Goal: Navigation & Orientation: Understand site structure

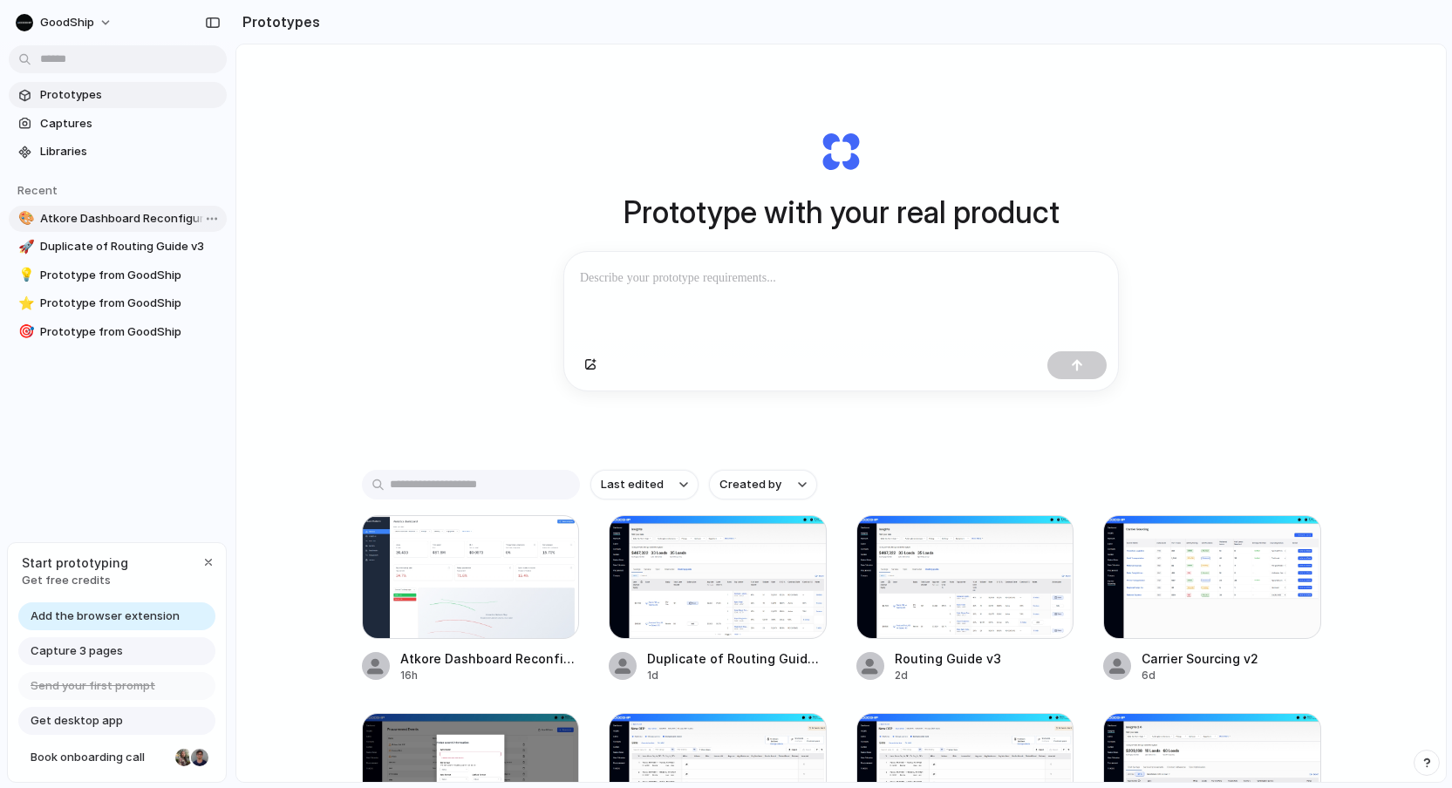
click at [159, 225] on span "Atkore Dashboard Reconfiguration and Layout Overview" at bounding box center [130, 218] width 180 height 17
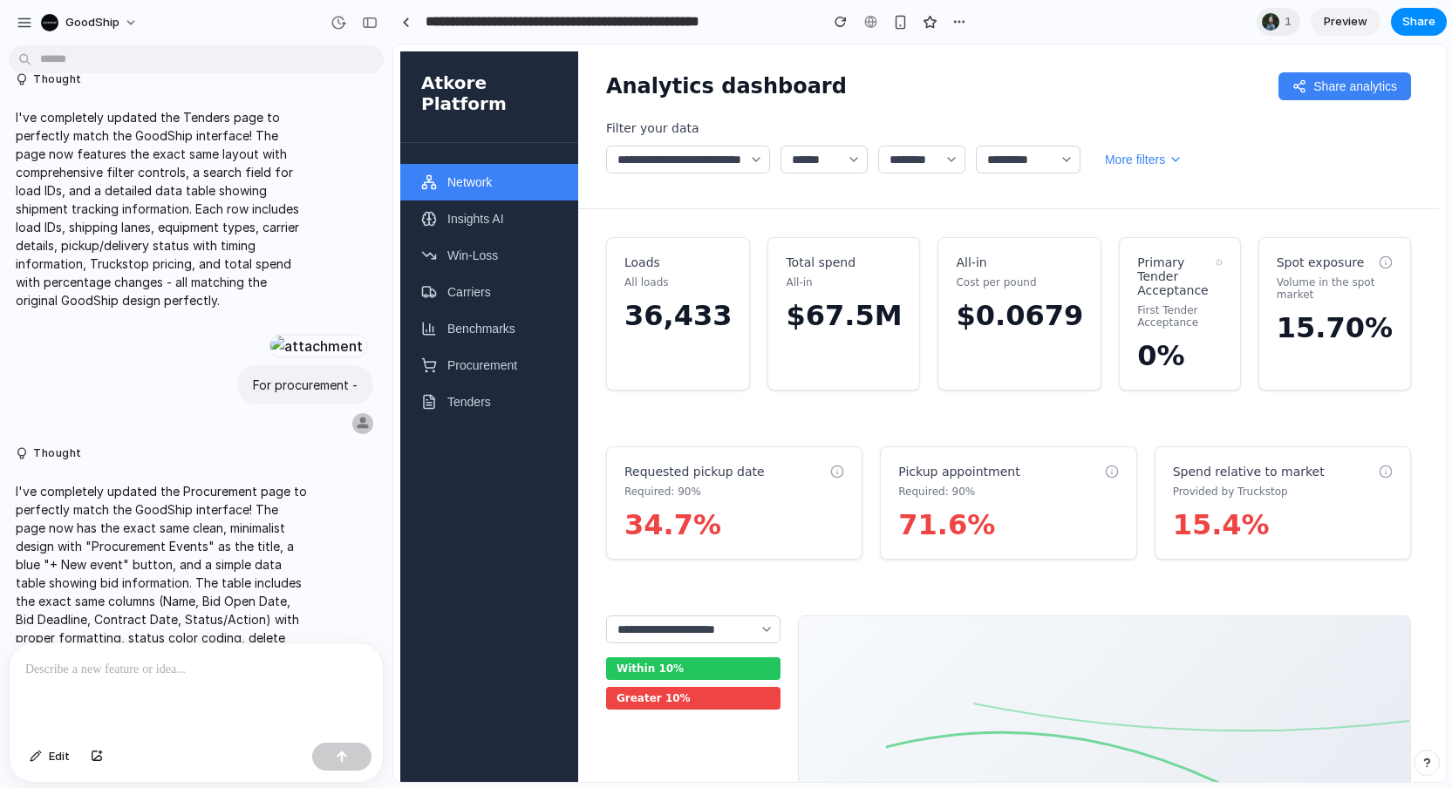
scroll to position [2442, 0]
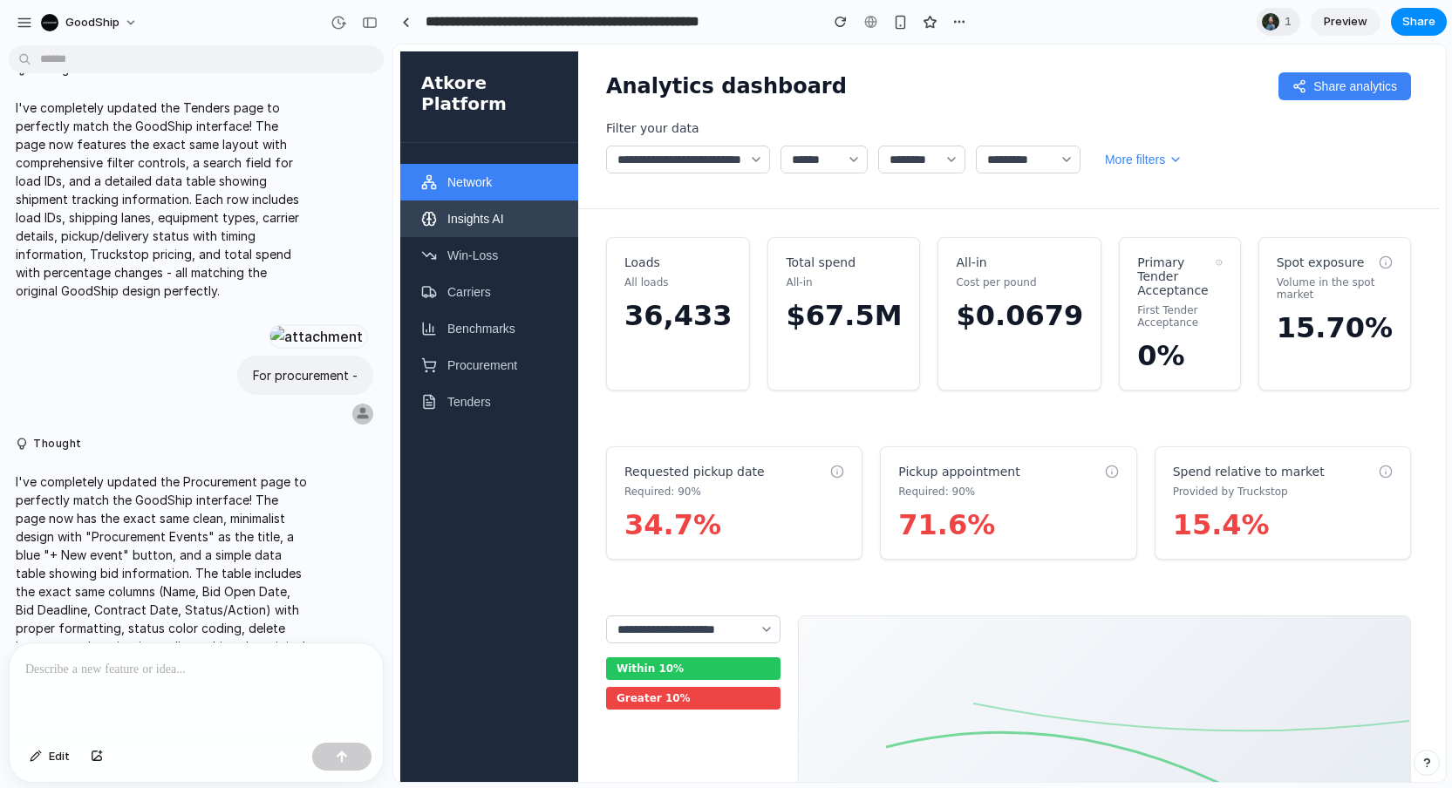
click at [531, 201] on button "Insights AI" at bounding box center [489, 219] width 178 height 37
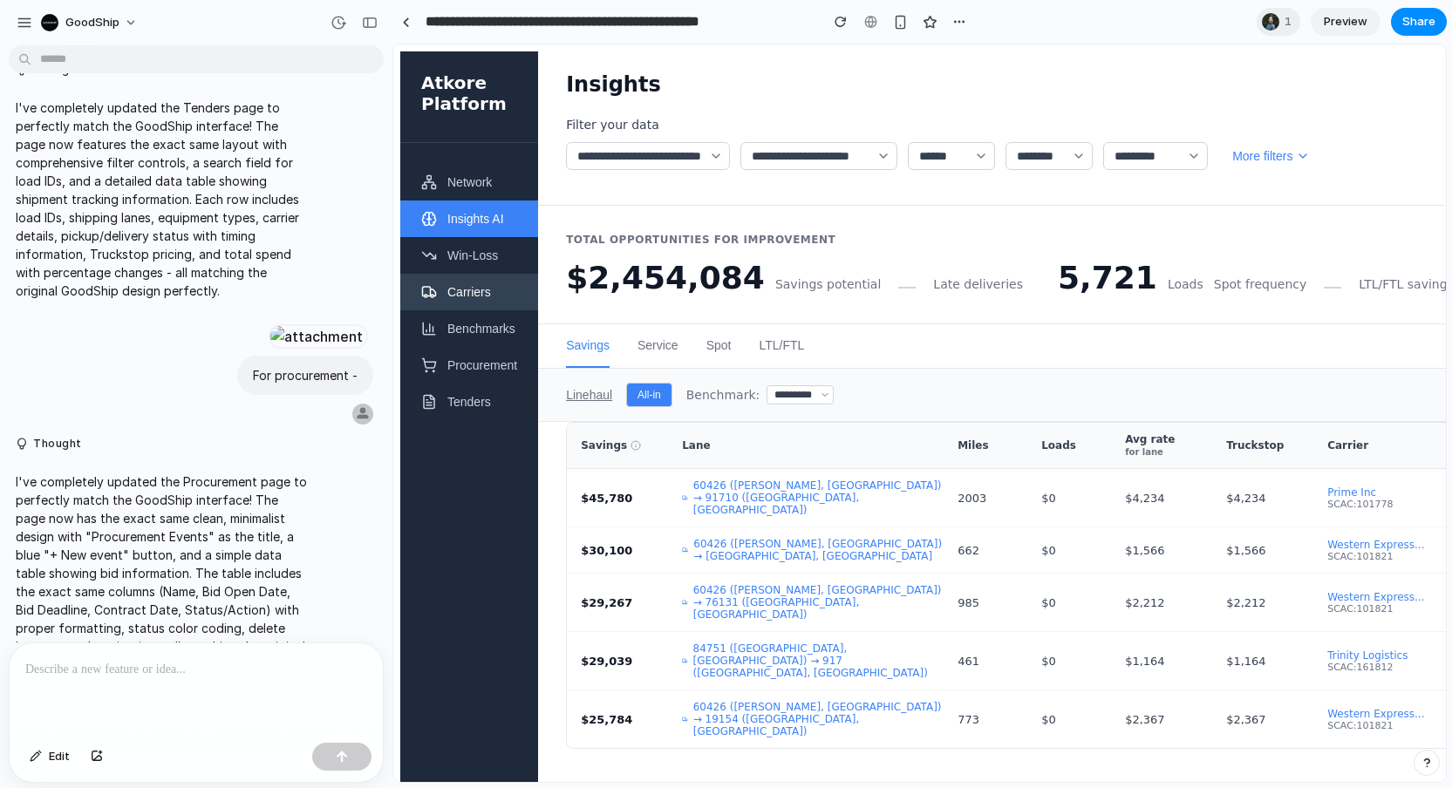
click at [487, 245] on button "Win-Loss" at bounding box center [469, 255] width 138 height 37
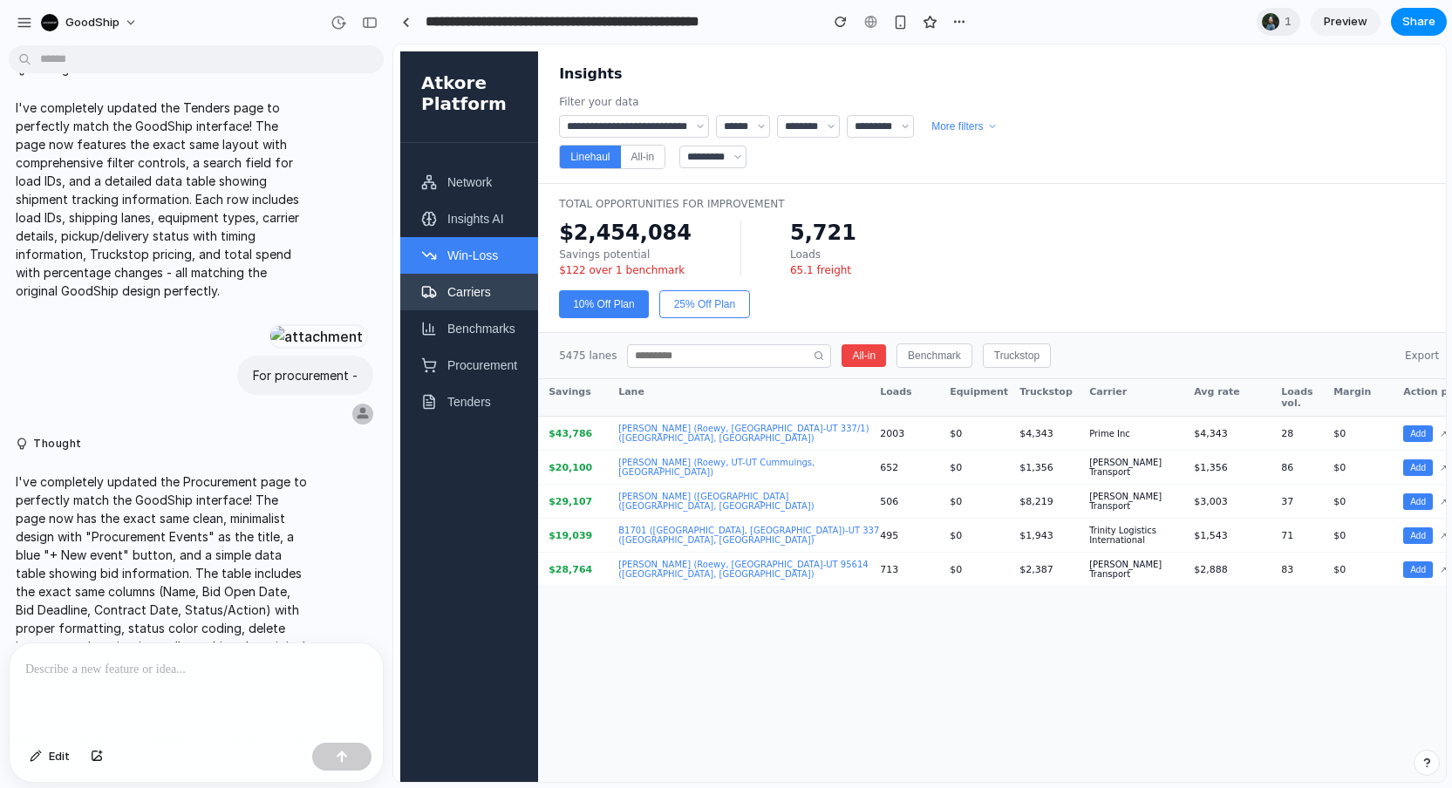
click at [460, 296] on button "Carriers" at bounding box center [469, 292] width 138 height 37
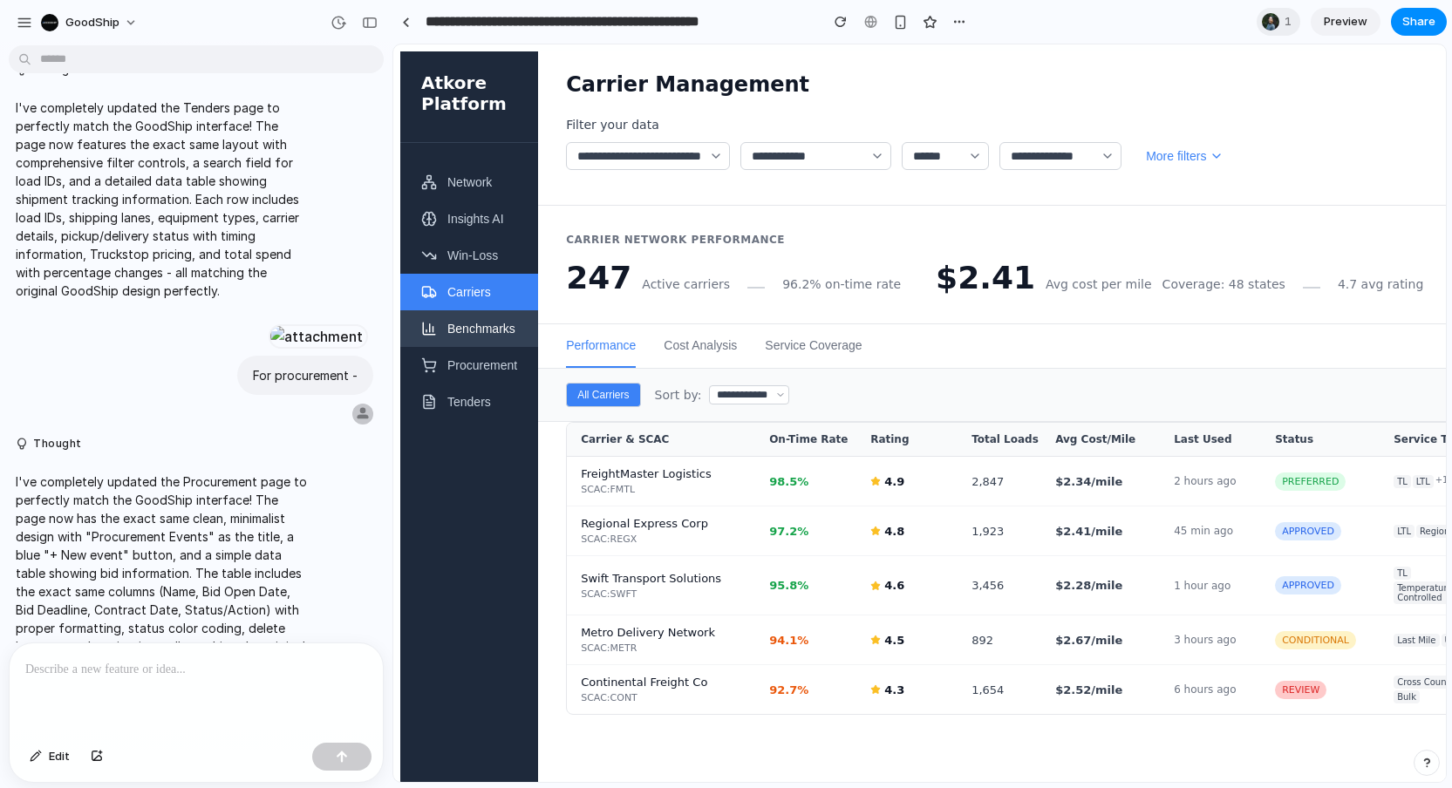
click at [456, 347] on button "Benchmarks" at bounding box center [469, 328] width 138 height 37
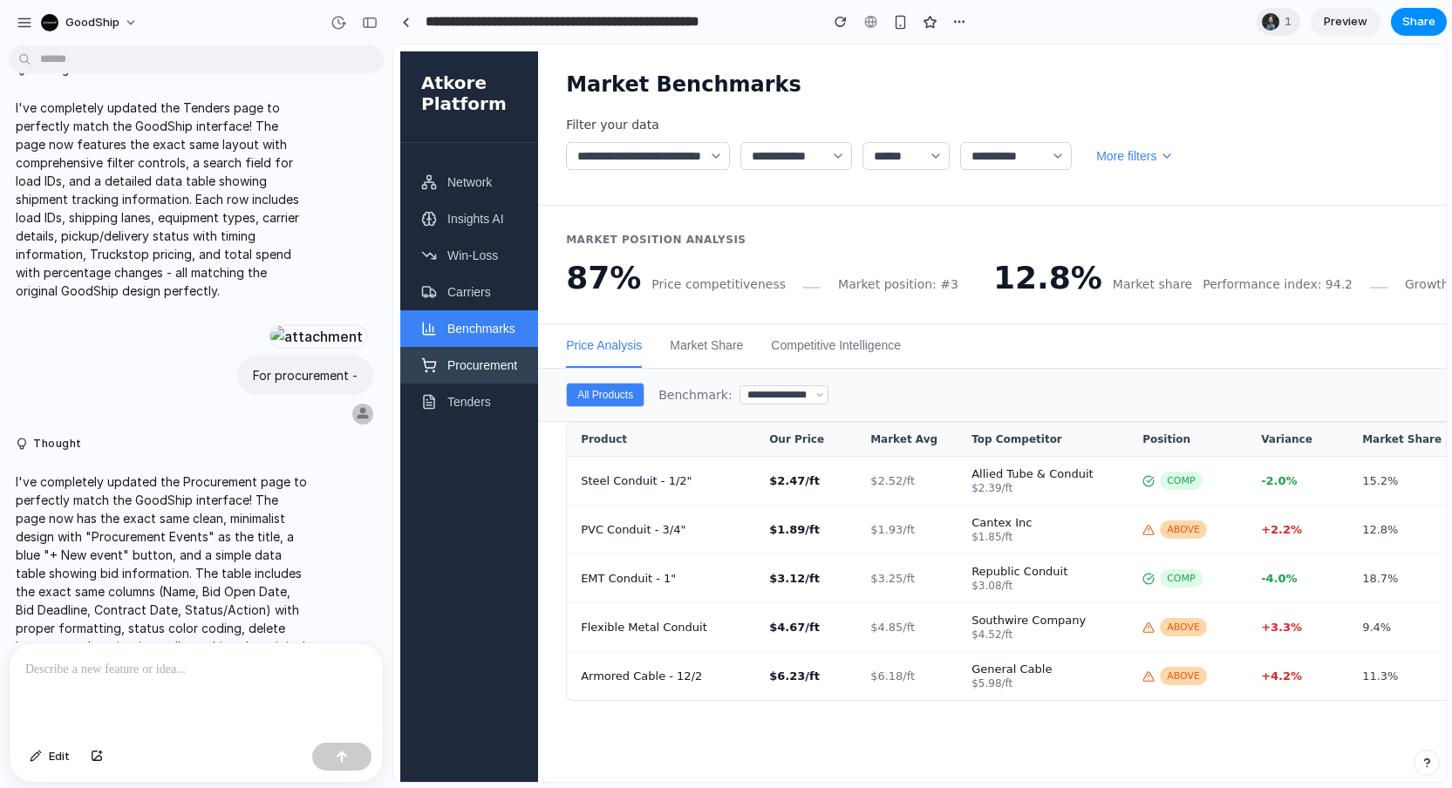
click at [450, 379] on button "Procurement" at bounding box center [469, 365] width 138 height 37
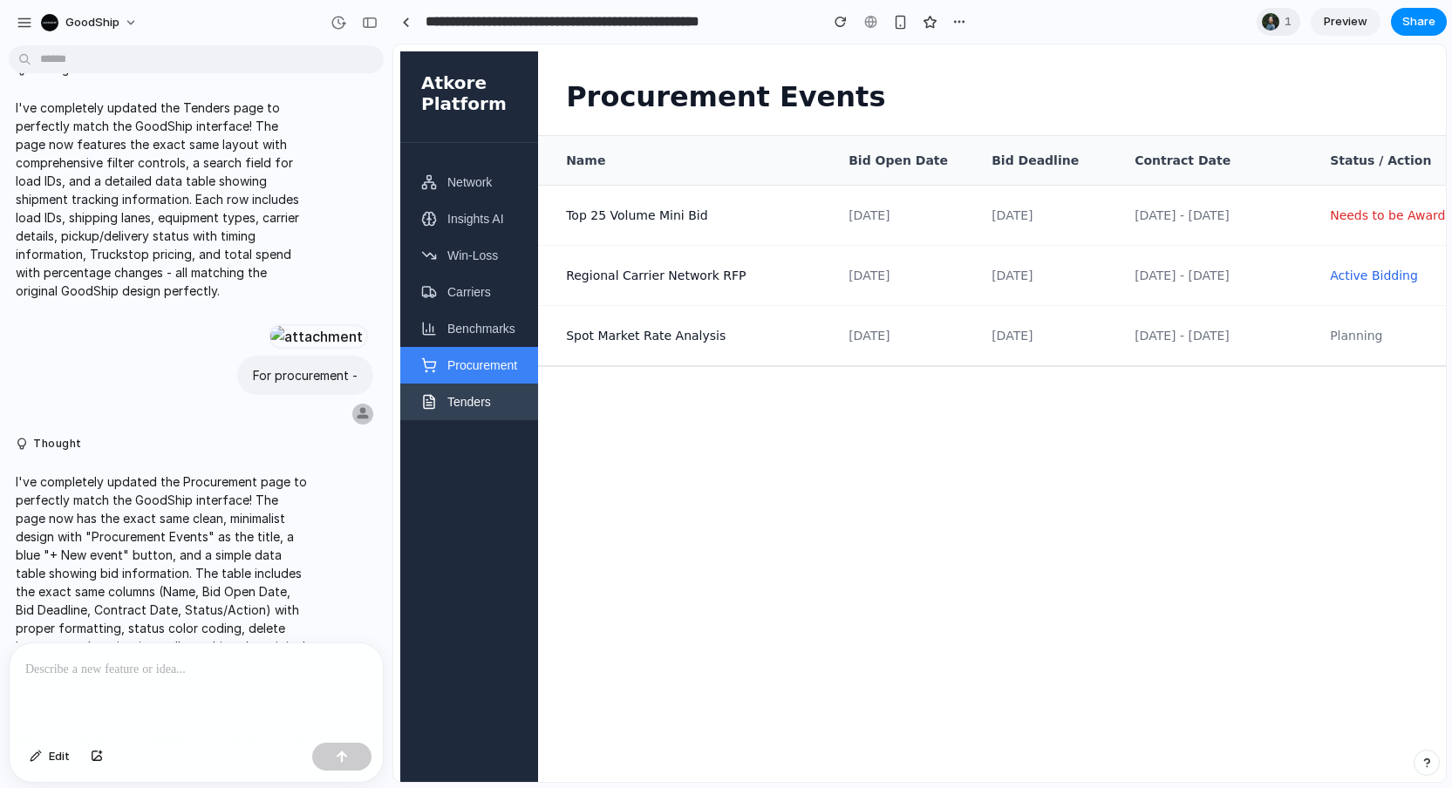
click at [447, 412] on button "Tenders" at bounding box center [469, 402] width 138 height 37
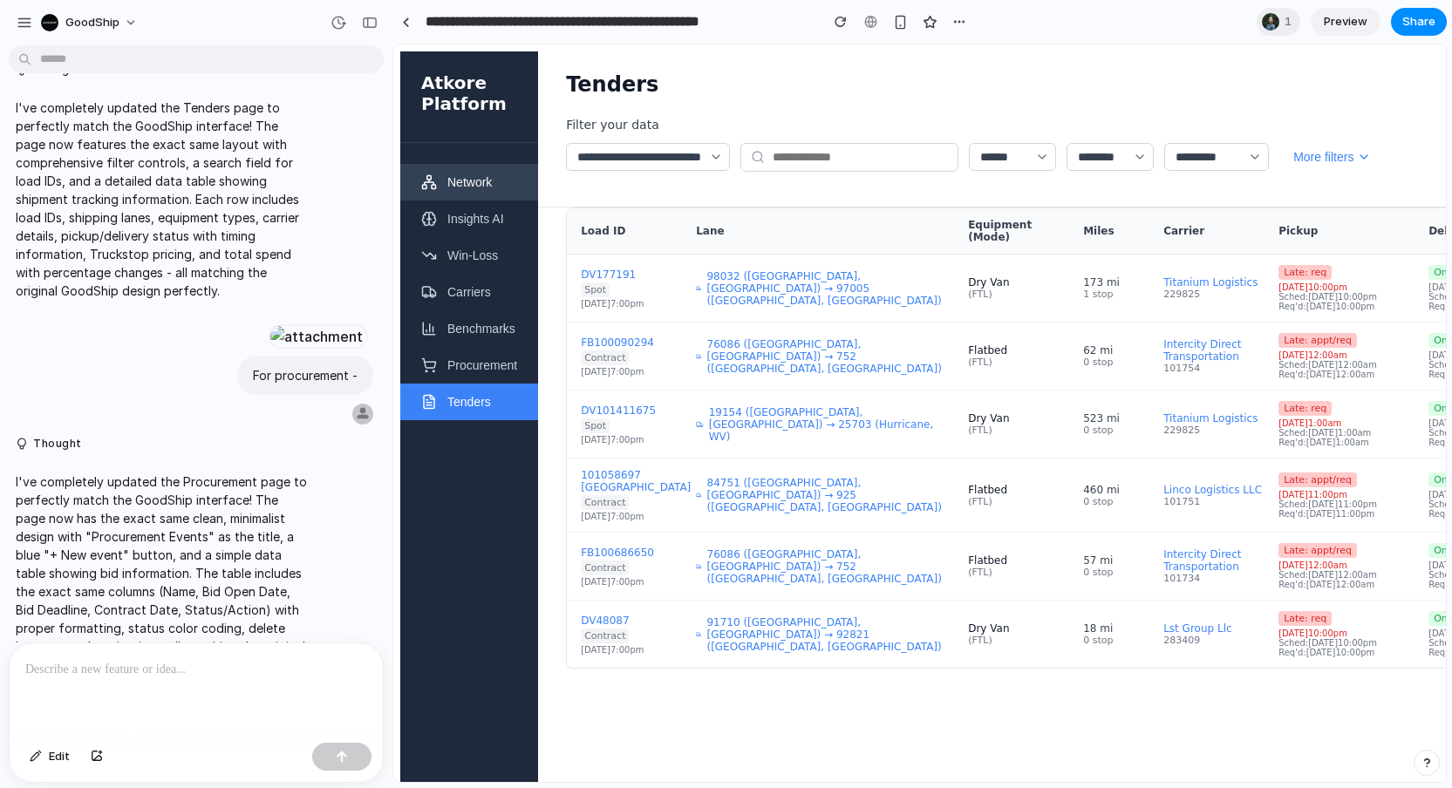
click at [495, 186] on button "Network" at bounding box center [469, 182] width 138 height 37
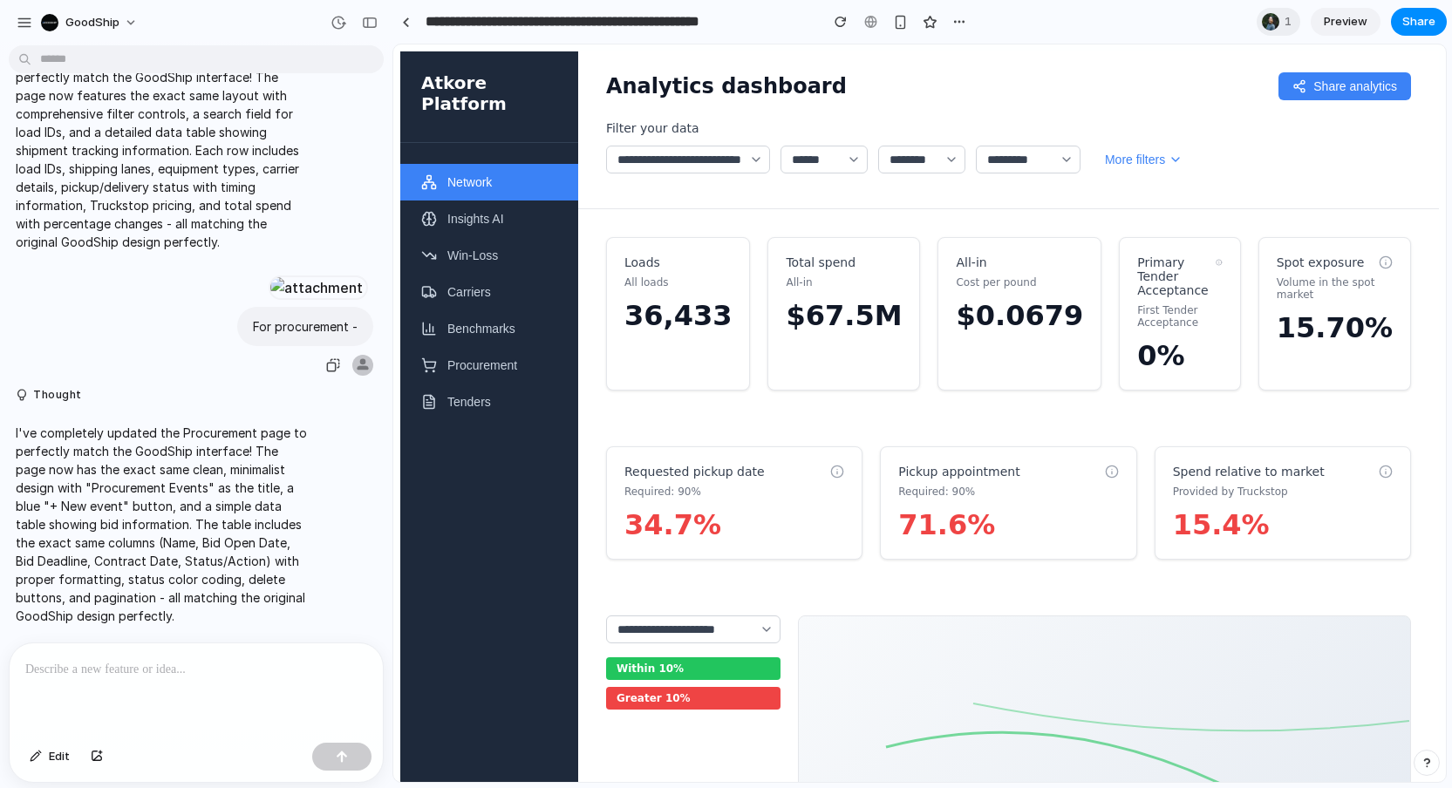
scroll to position [3053, 0]
click at [571, 216] on button "Insights AI" at bounding box center [489, 219] width 178 height 37
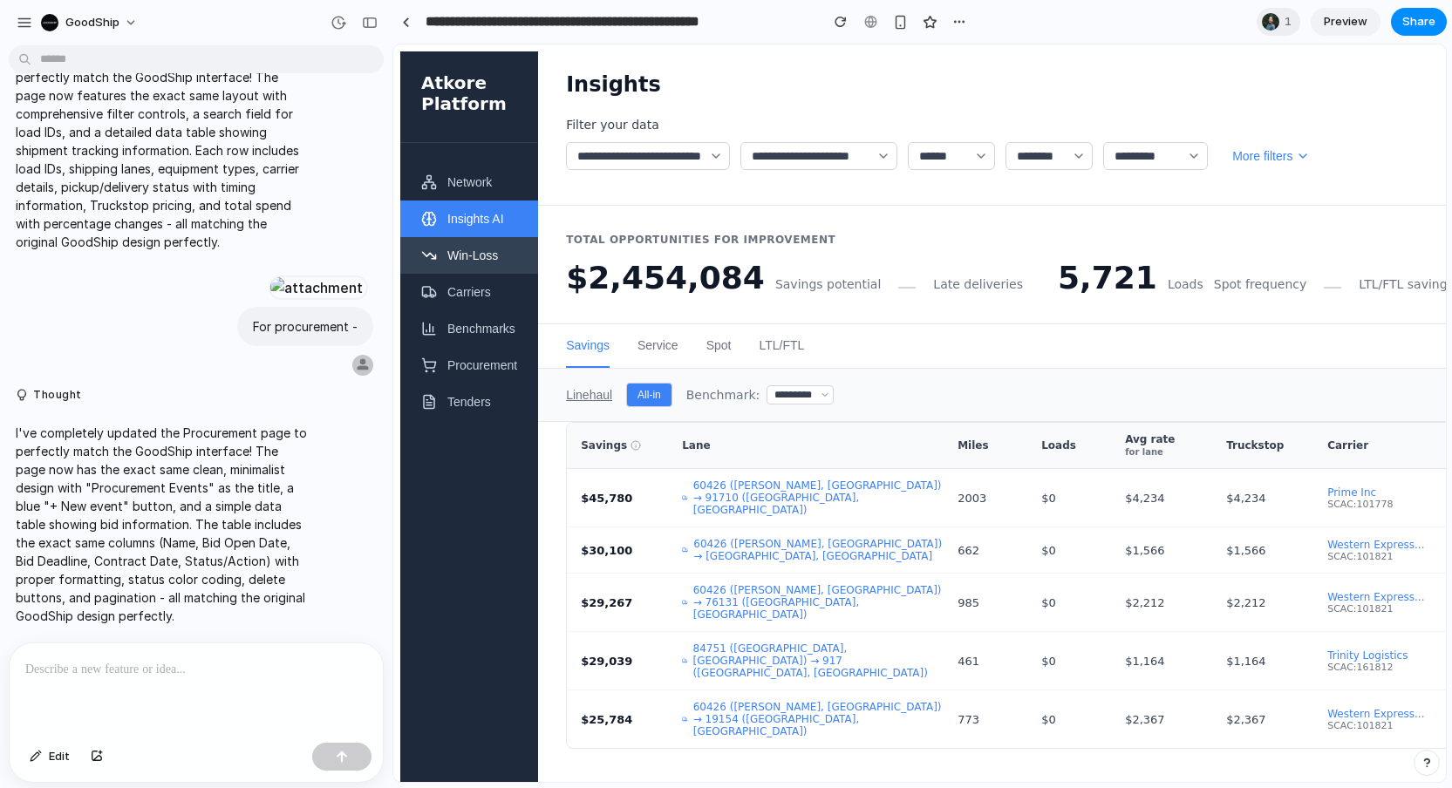
click at [513, 269] on button "Win-Loss" at bounding box center [469, 255] width 138 height 37
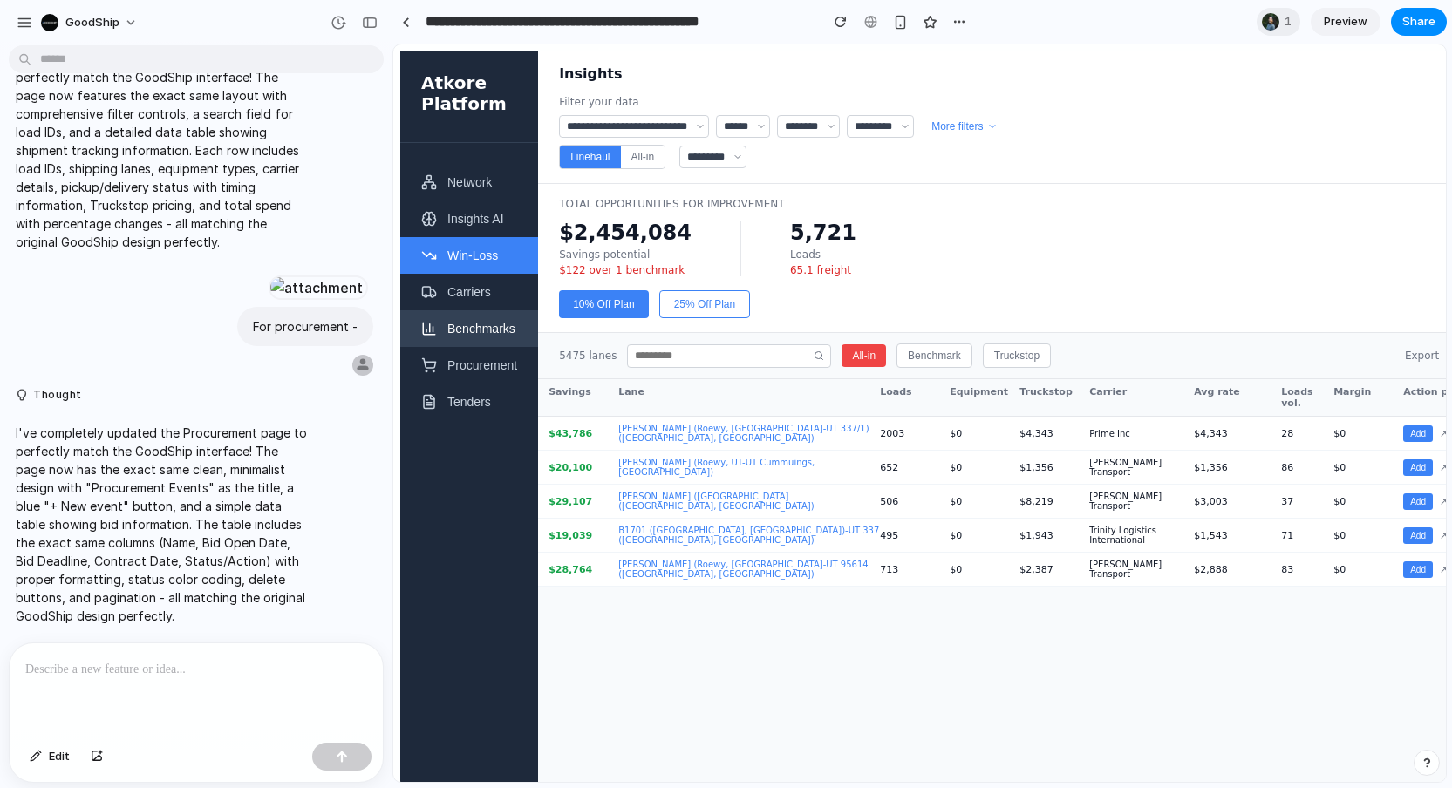
click at [481, 318] on button "Benchmarks" at bounding box center [469, 328] width 138 height 37
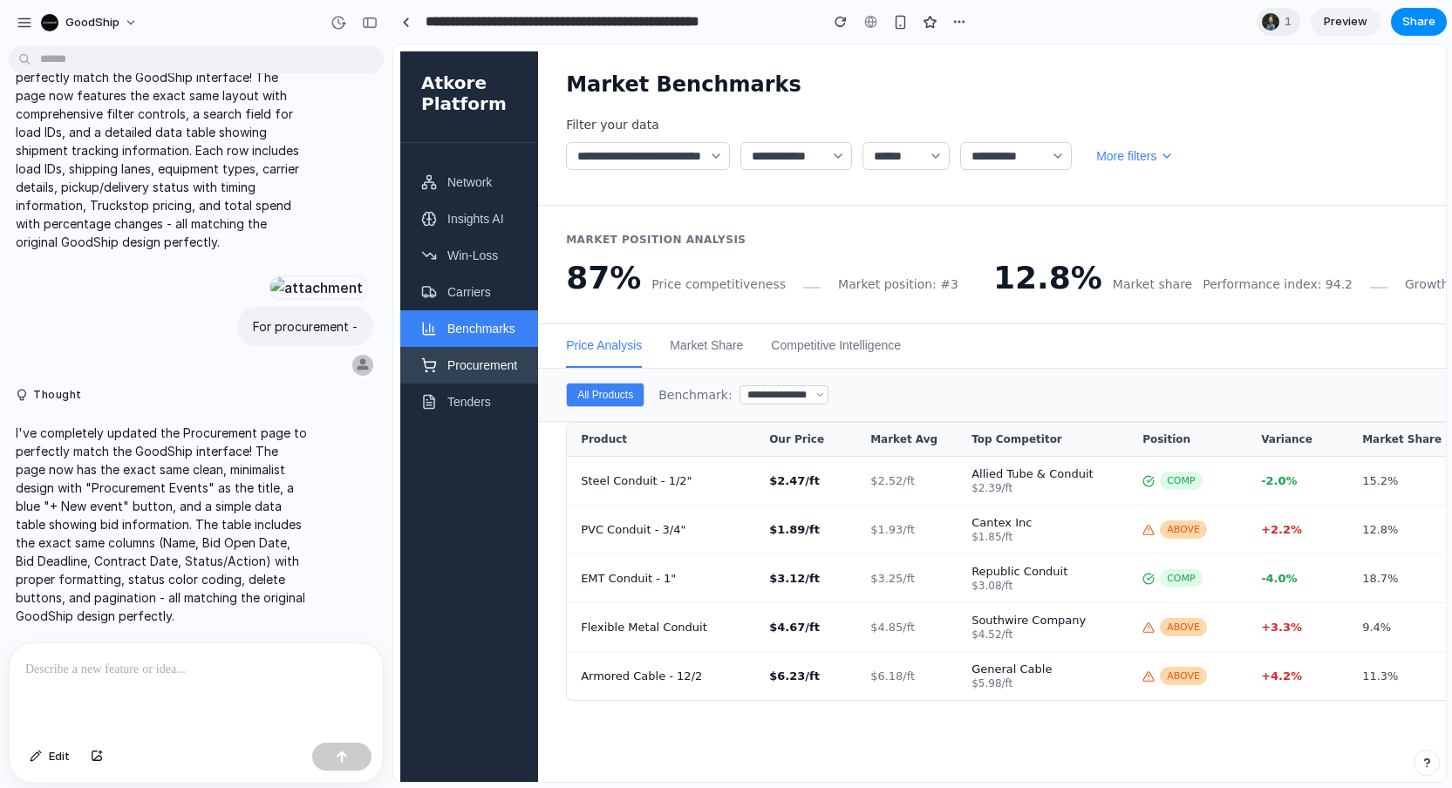
click at [483, 368] on button "Procurement" at bounding box center [469, 365] width 138 height 37
